Goal: Navigation & Orientation: Find specific page/section

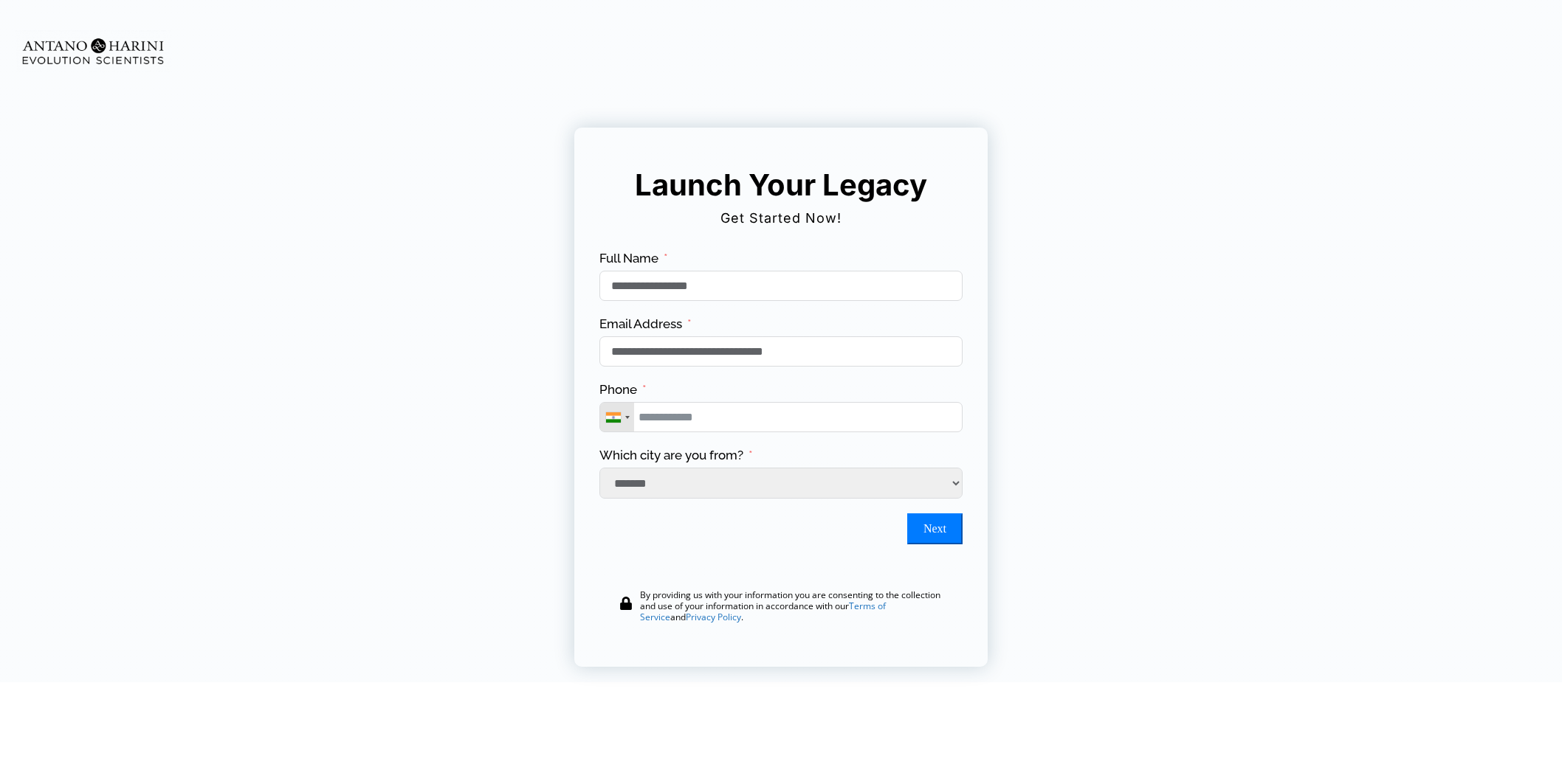
select select "*******"
